Goal: Information Seeking & Learning: Learn about a topic

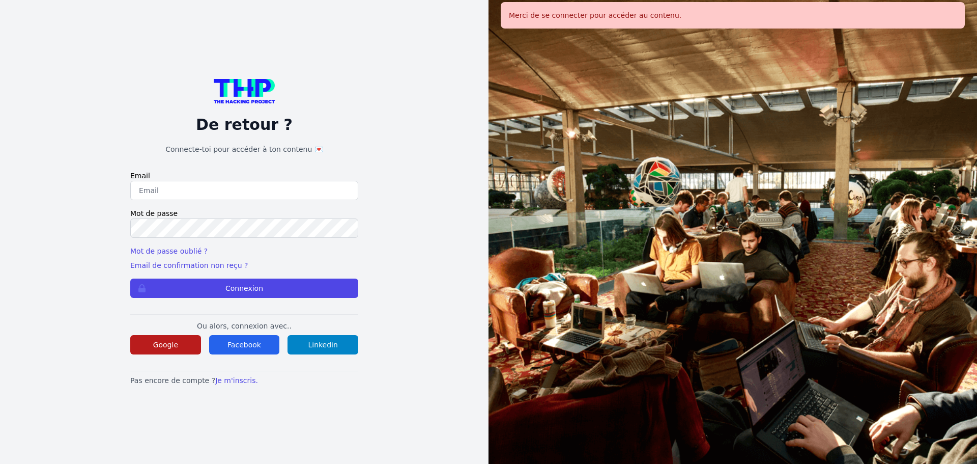
click at [182, 336] on button "Google" at bounding box center [165, 344] width 71 height 19
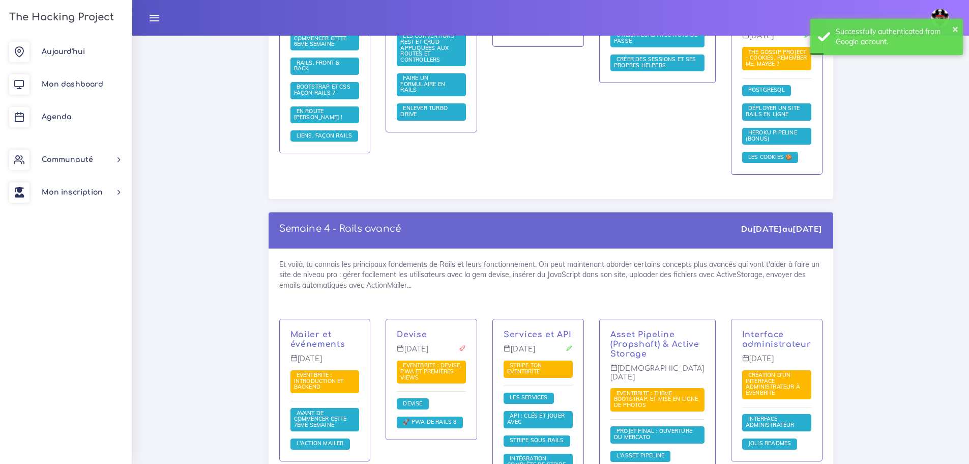
scroll to position [2239, 0]
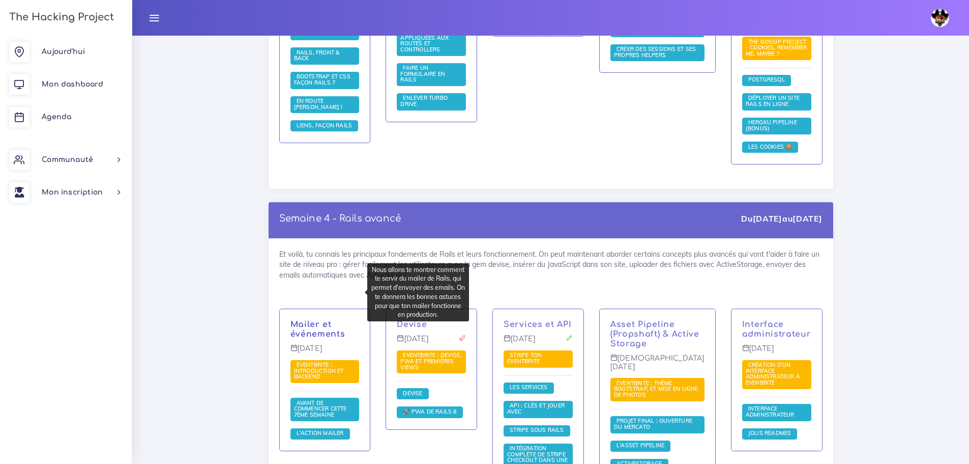
click at [322, 320] on link "Mailer et événements" at bounding box center [318, 329] width 55 height 19
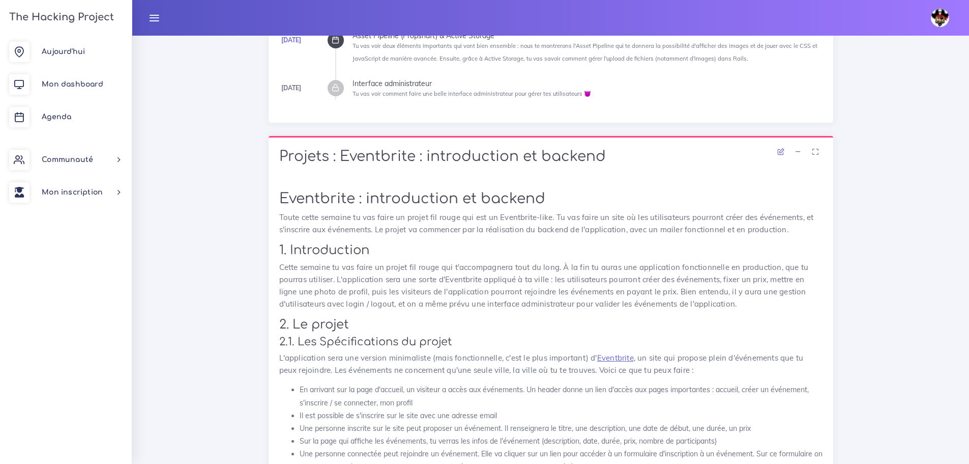
scroll to position [407, 0]
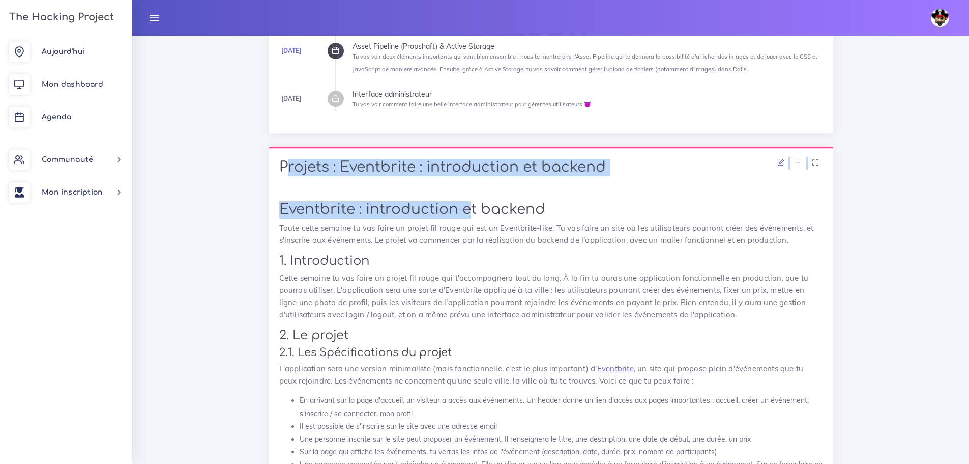
drag, startPoint x: 281, startPoint y: 166, endPoint x: 474, endPoint y: 211, distance: 198.0
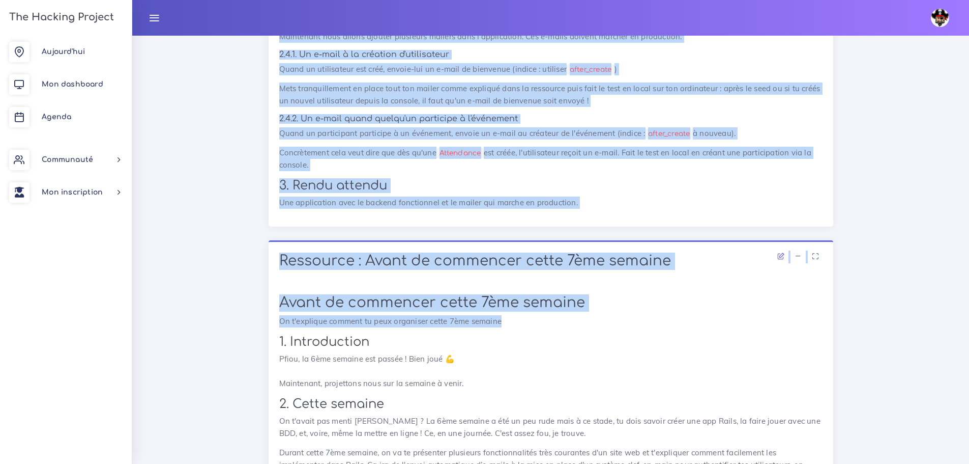
scroll to position [1883, 0]
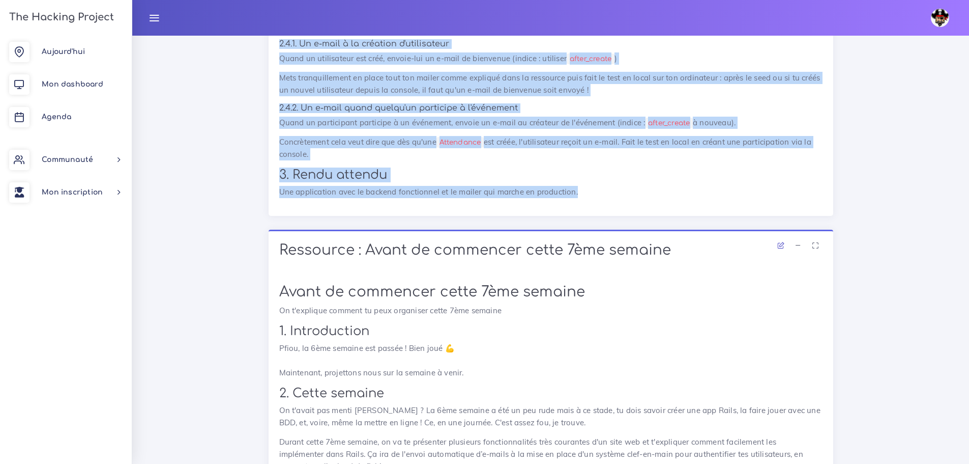
drag, startPoint x: 275, startPoint y: 270, endPoint x: 584, endPoint y: 233, distance: 311.6
copy div "7.8. Loremip'dol : sit amet co adipisc elit seddo Eius tempo inci ut laboree, d…"
